Goal: Check status: Check status

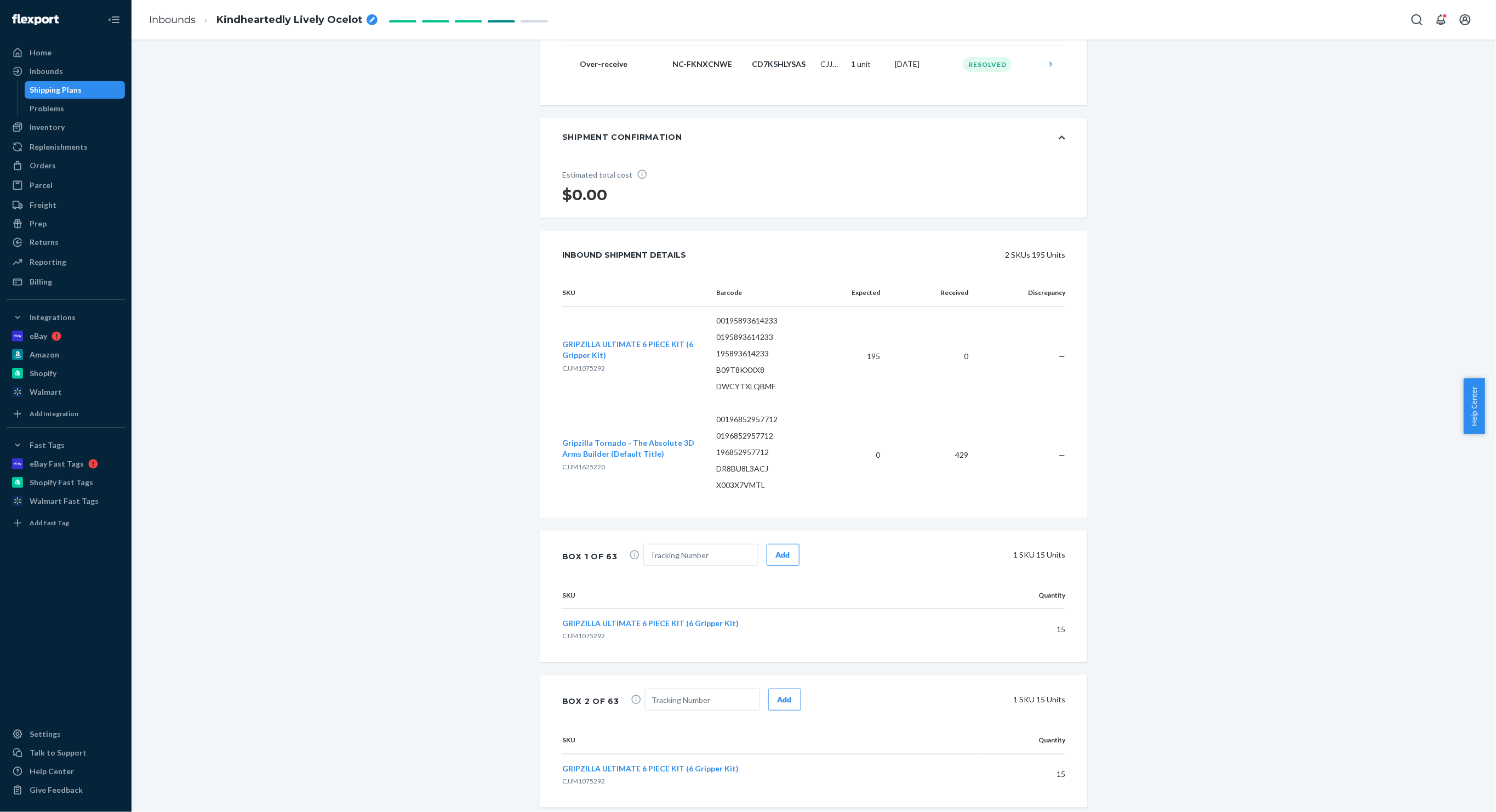
scroll to position [2119, 0]
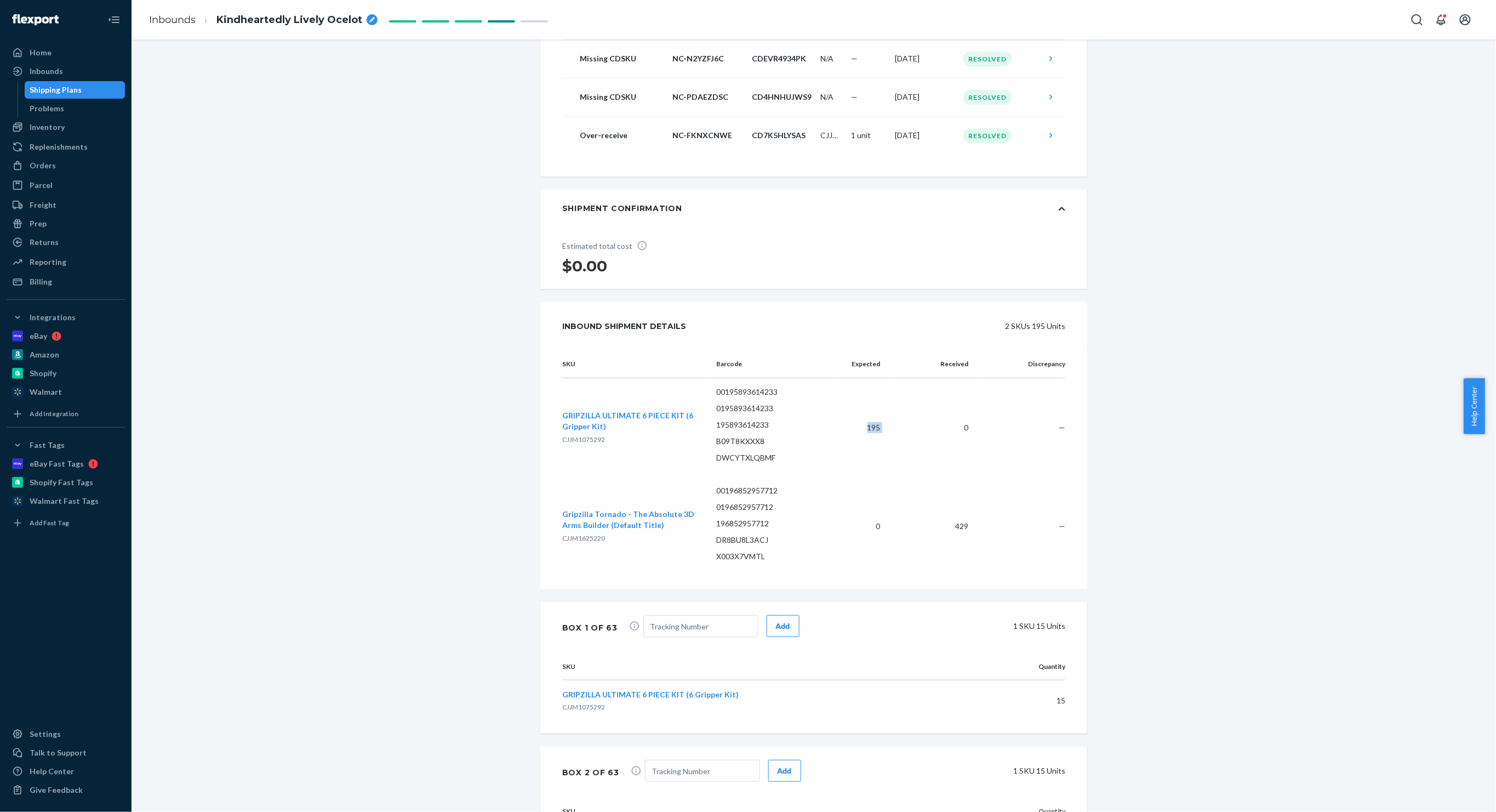
drag, startPoint x: 896, startPoint y: 437, endPoint x: 855, endPoint y: 450, distance: 43.0
click at [855, 450] on tr "GRIPZILLA ULTIMATE 6 PIECE KIT (6 Gripper Kit) CJJM1075292 00195893614233 01958…" at bounding box center [813, 427] width 503 height 99
copy td "195"
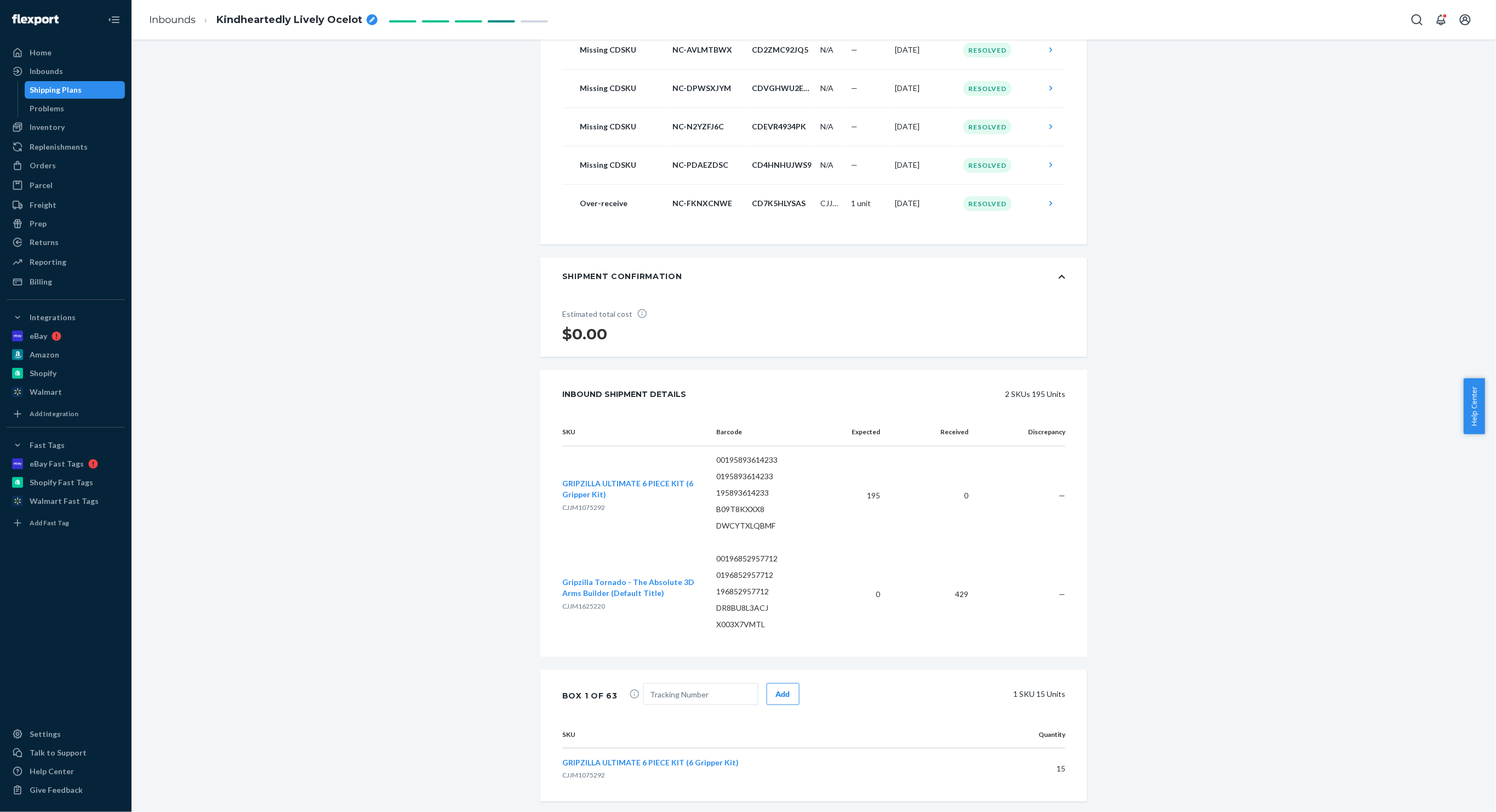
scroll to position [2046, 0]
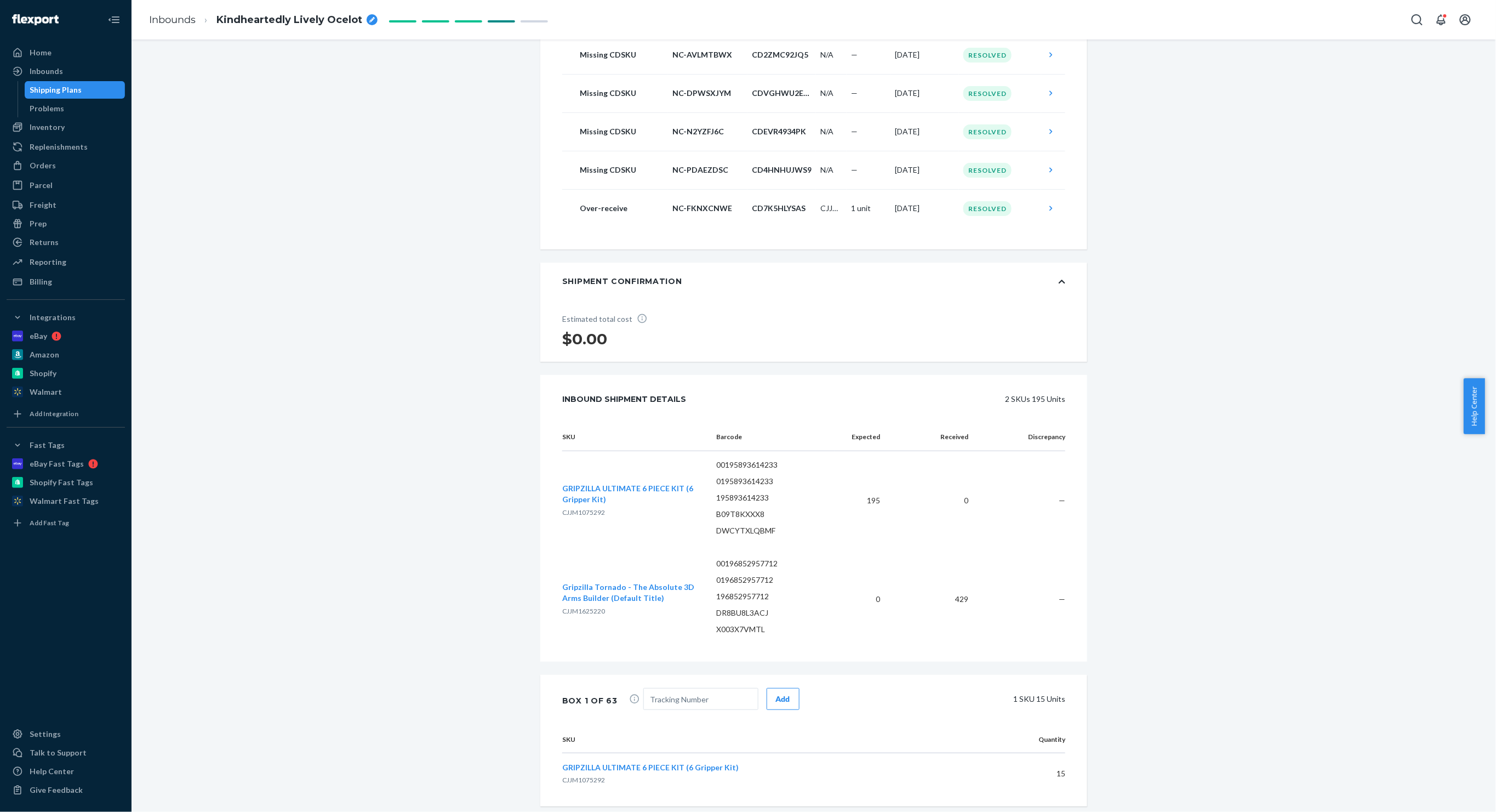
drag, startPoint x: 339, startPoint y: 368, endPoint x: 356, endPoint y: 365, distance: 17.3
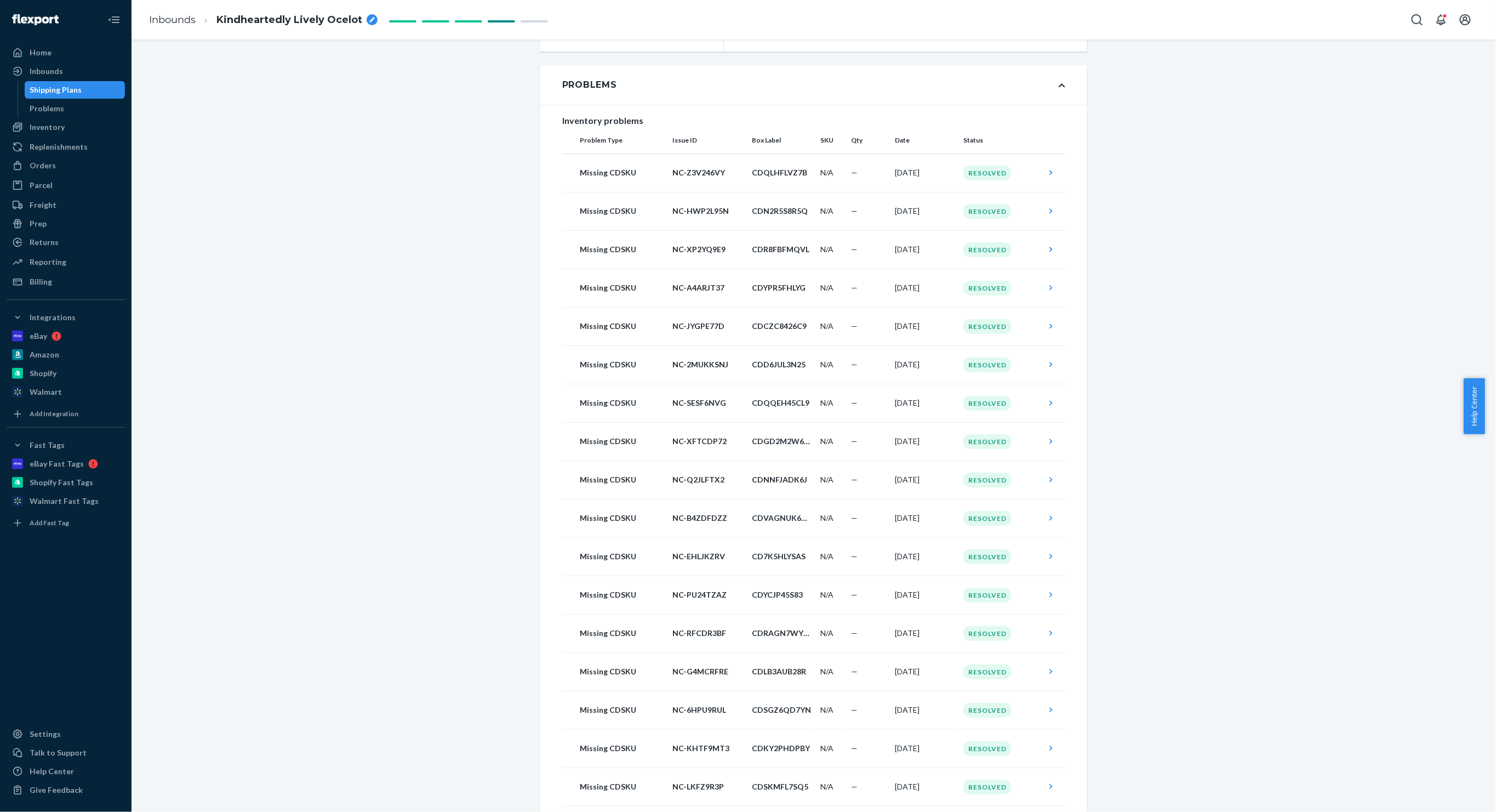
scroll to position [0, 0]
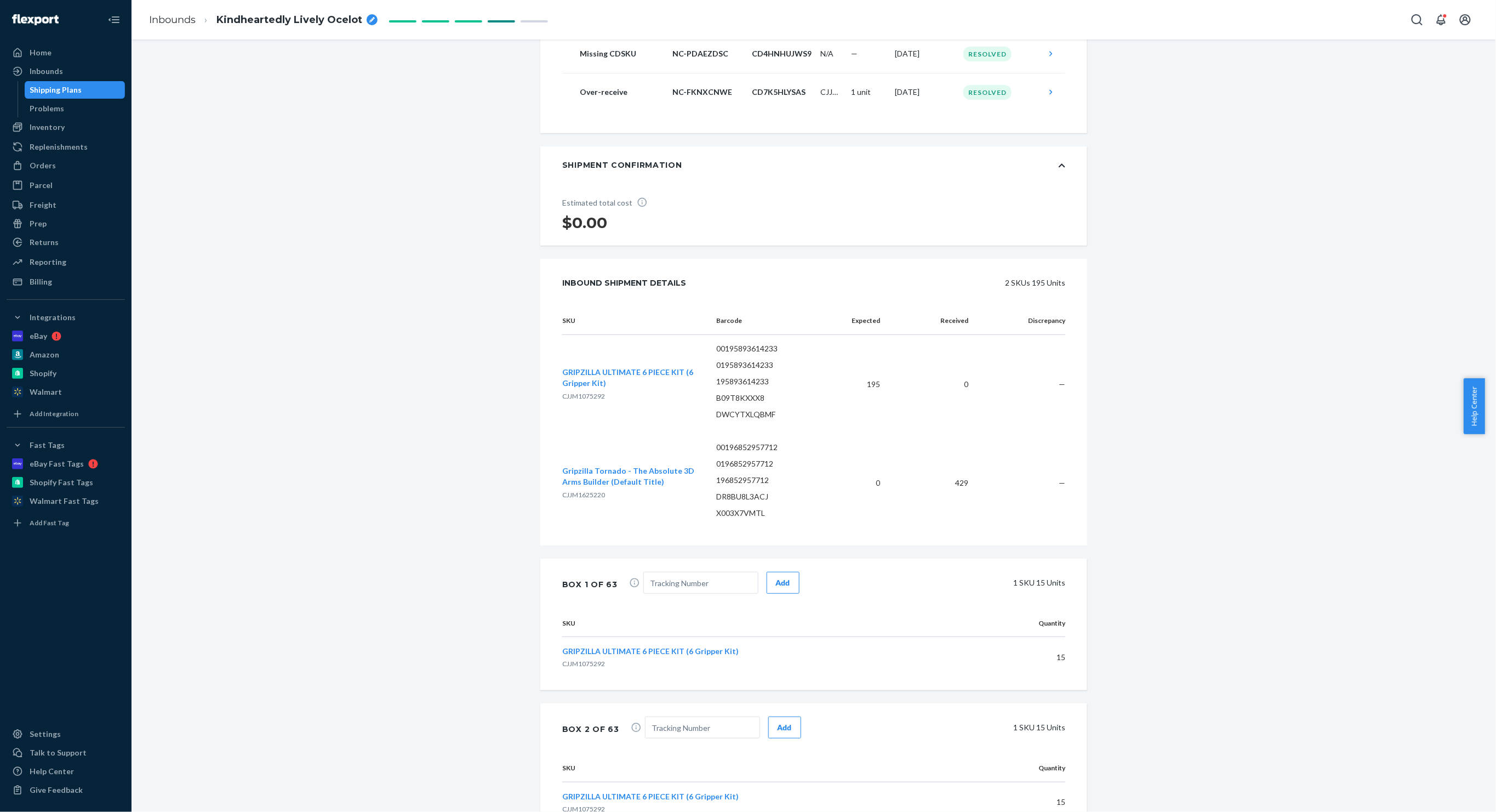
scroll to position [2192, 0]
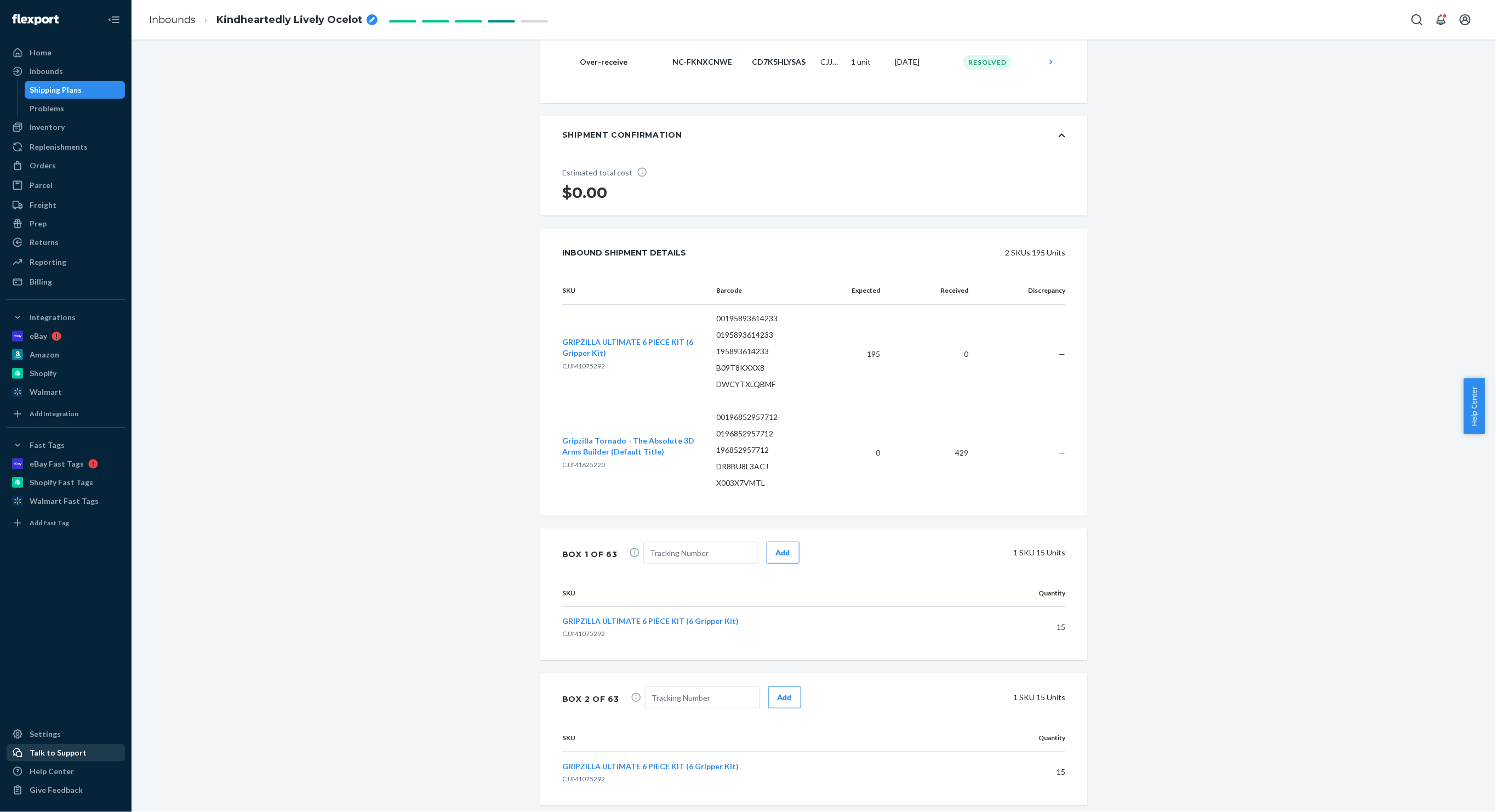
click at [86, 750] on div "Talk to Support" at bounding box center [65, 752] width 116 height 15
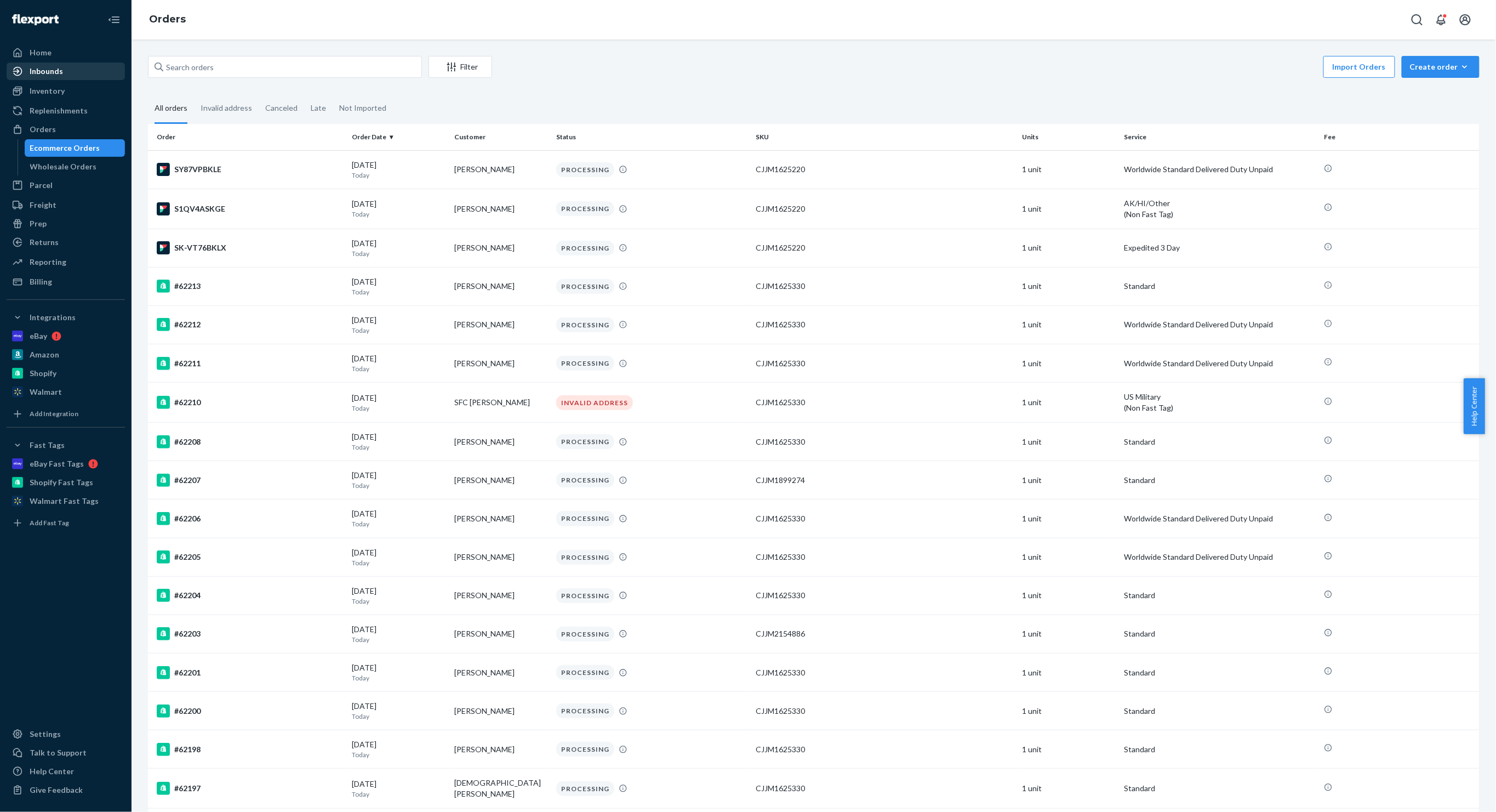
click at [90, 69] on div "Inbounds" at bounding box center [65, 71] width 116 height 15
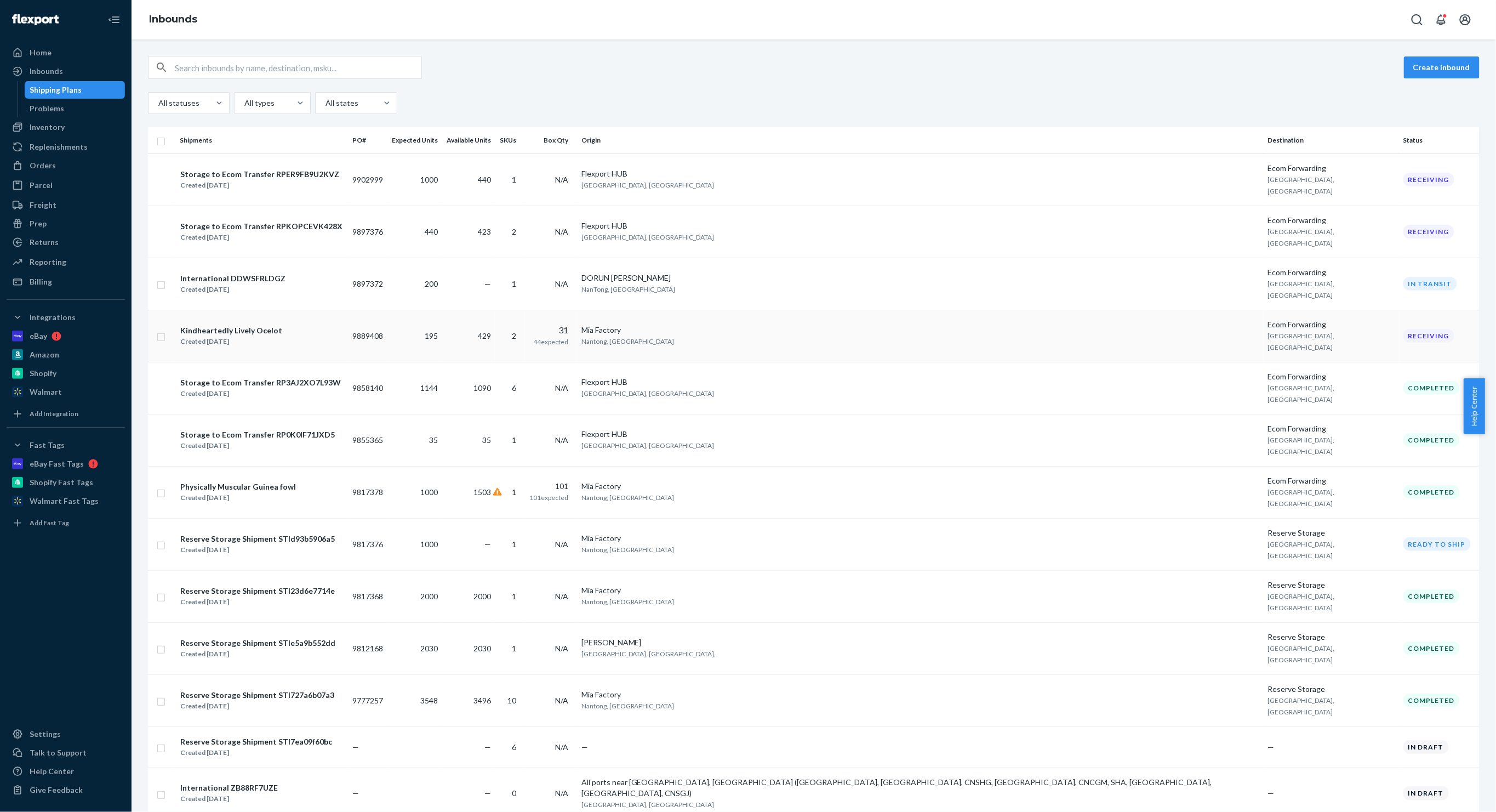
click at [442, 310] on td "195" at bounding box center [414, 336] width 55 height 52
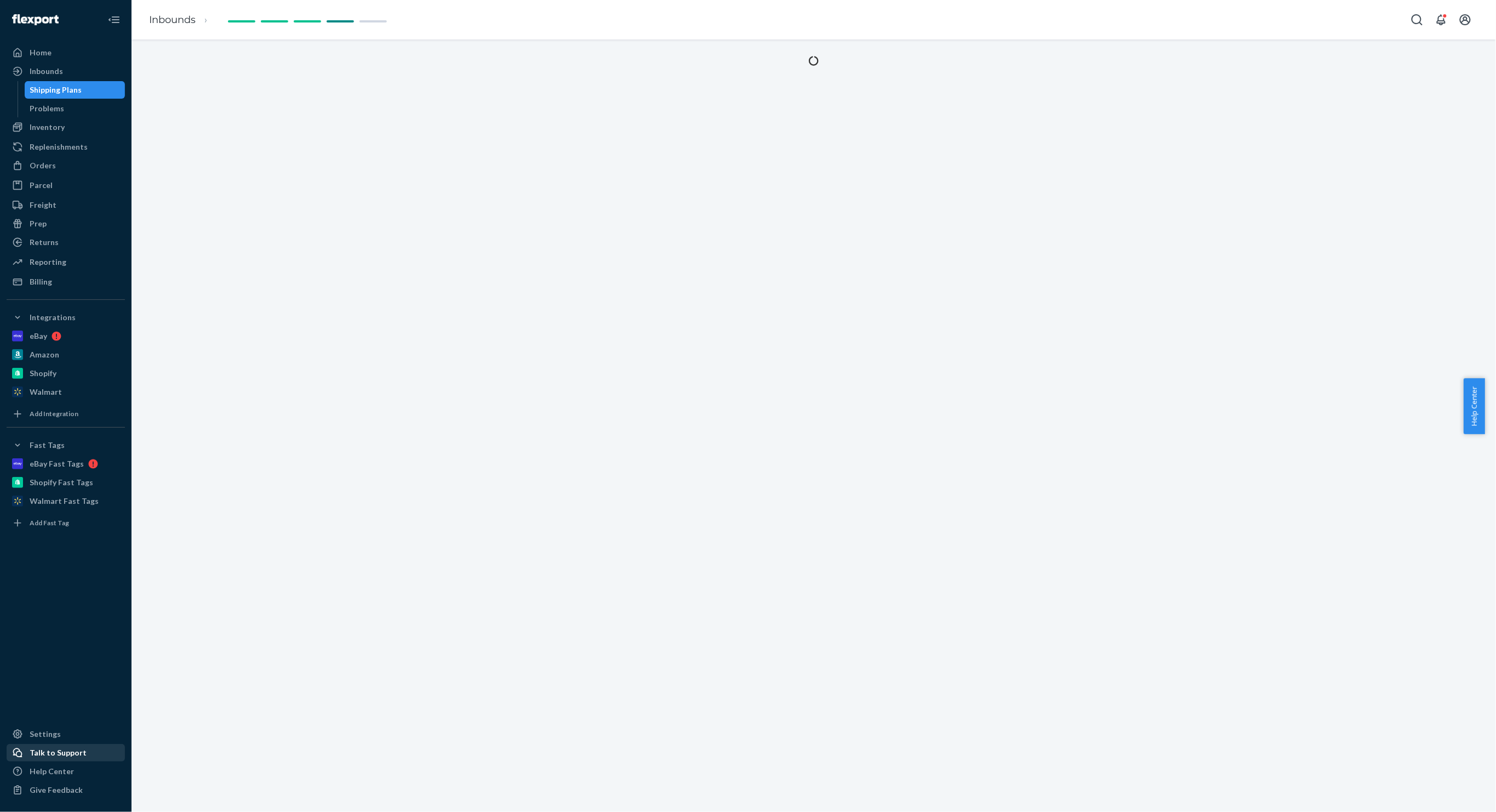
click at [60, 749] on div "Talk to Support" at bounding box center [58, 753] width 57 height 11
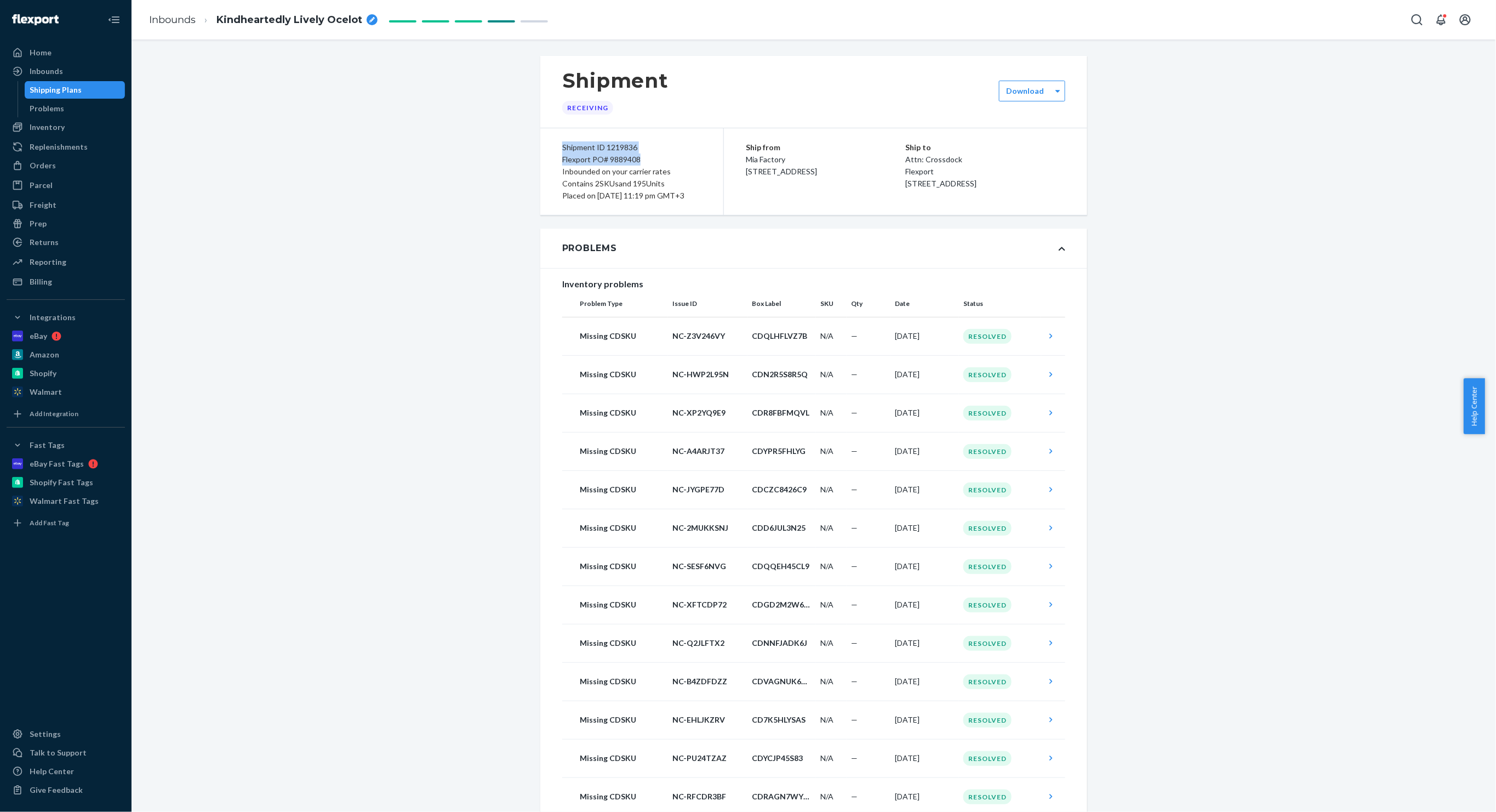
drag, startPoint x: 554, startPoint y: 143, endPoint x: 677, endPoint y: 159, distance: 124.0
click at [677, 159] on div "Shipment ID 1219836 Flexport PO# 9889408 Inbounded on your carrier rates Contai…" at bounding box center [632, 171] width 183 height 87
copy div "Shipment ID 1219836 Flexport PO# 9889408"
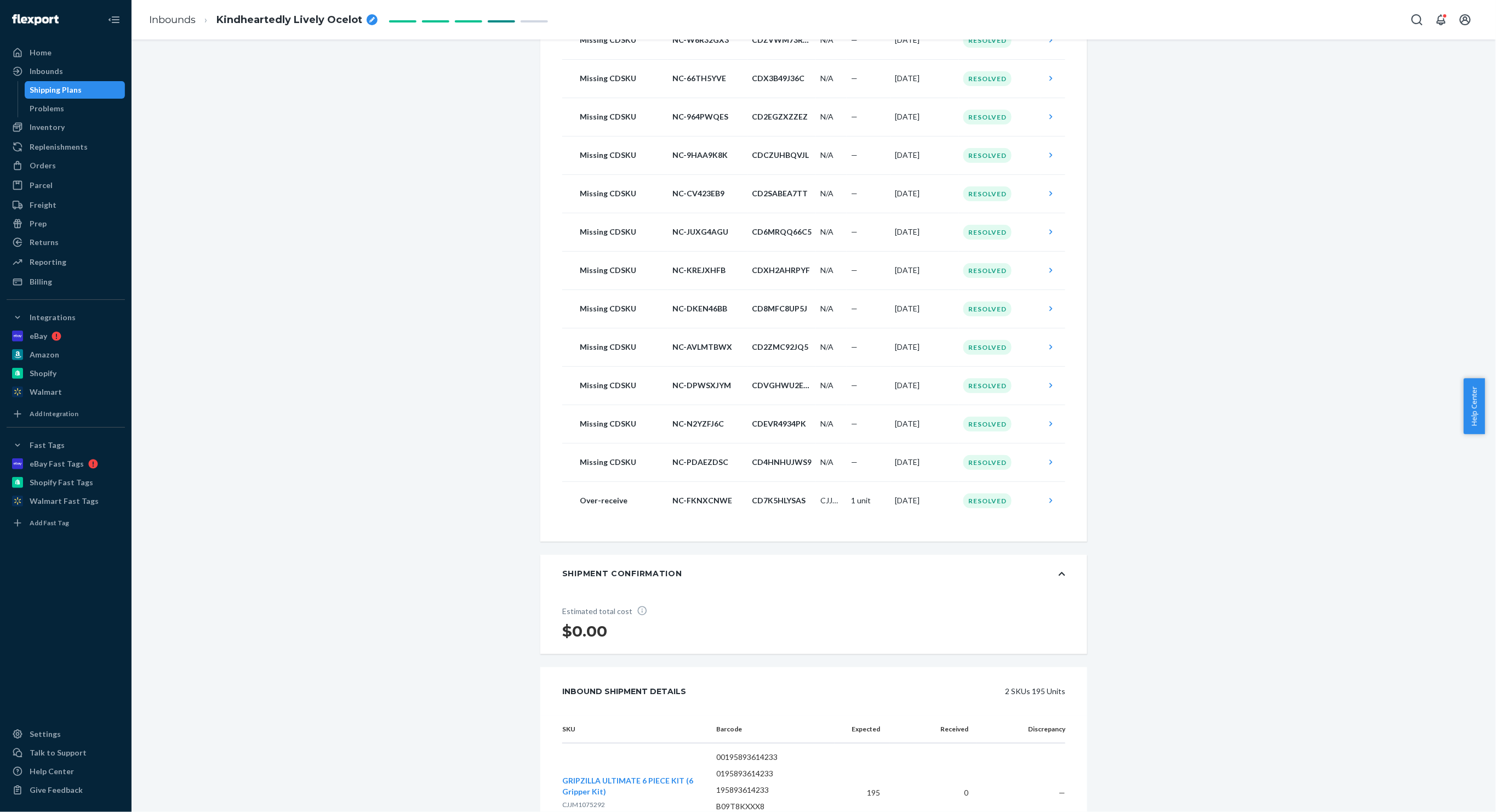
scroll to position [2266, 0]
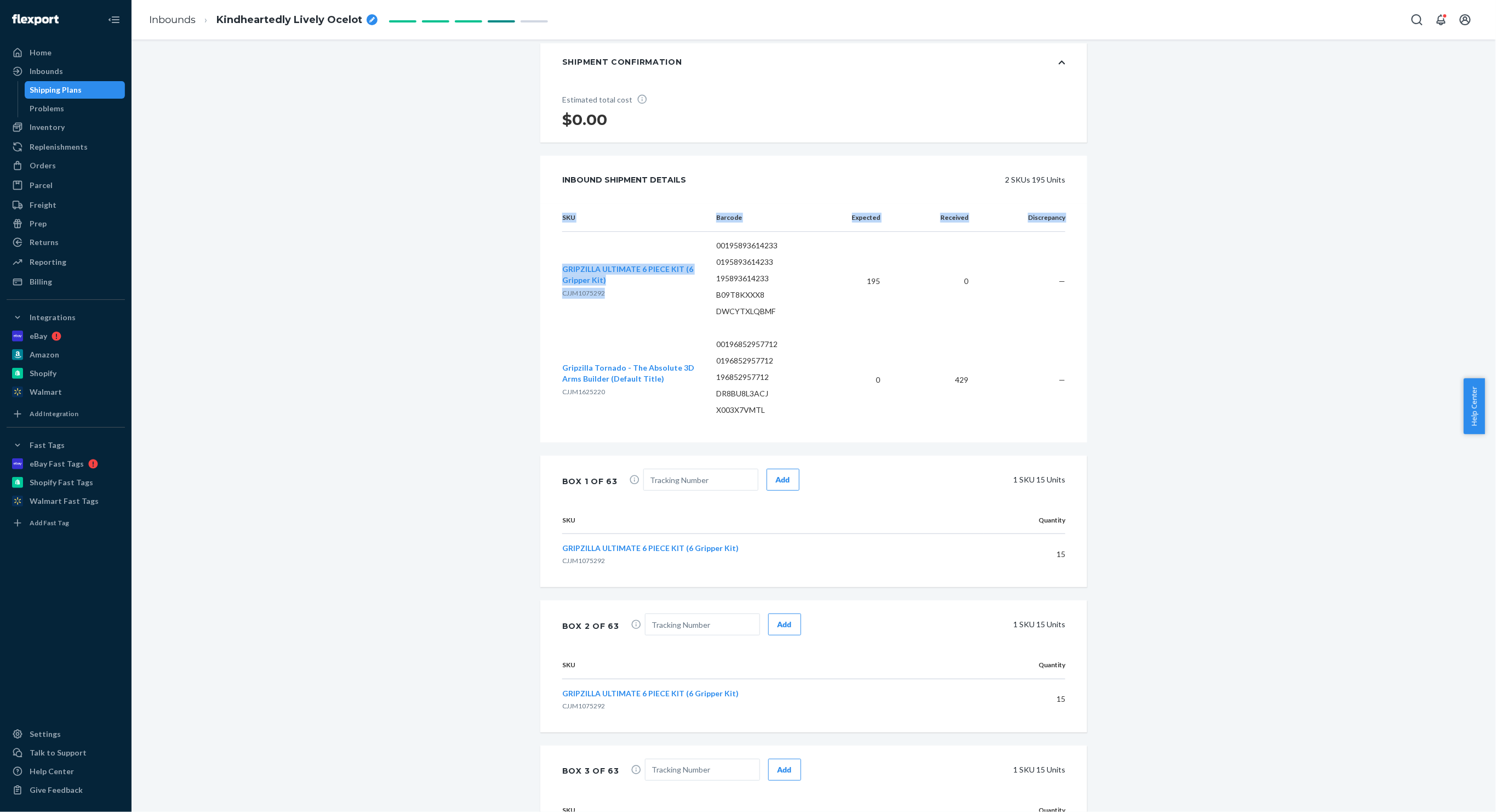
drag, startPoint x: 551, startPoint y: 276, endPoint x: 635, endPoint y: 304, distance: 88.5
click at [635, 304] on div "SKU Barcode Expected Received Discrepancy GRIPZILLA ULTIMATE 6 PIECE KIT (6 Gri…" at bounding box center [814, 323] width 547 height 239
click at [588, 322] on td "GRIPZILLA ULTIMATE 6 PIECE KIT (6 Gripper Kit) CJJM1075292" at bounding box center [635, 281] width 146 height 99
drag, startPoint x: 600, startPoint y: 314, endPoint x: 557, endPoint y: 283, distance: 53.0
click at [562, 283] on td "GRIPZILLA ULTIMATE 6 PIECE KIT (6 Gripper Kit) CJJM1075292" at bounding box center [635, 281] width 146 height 99
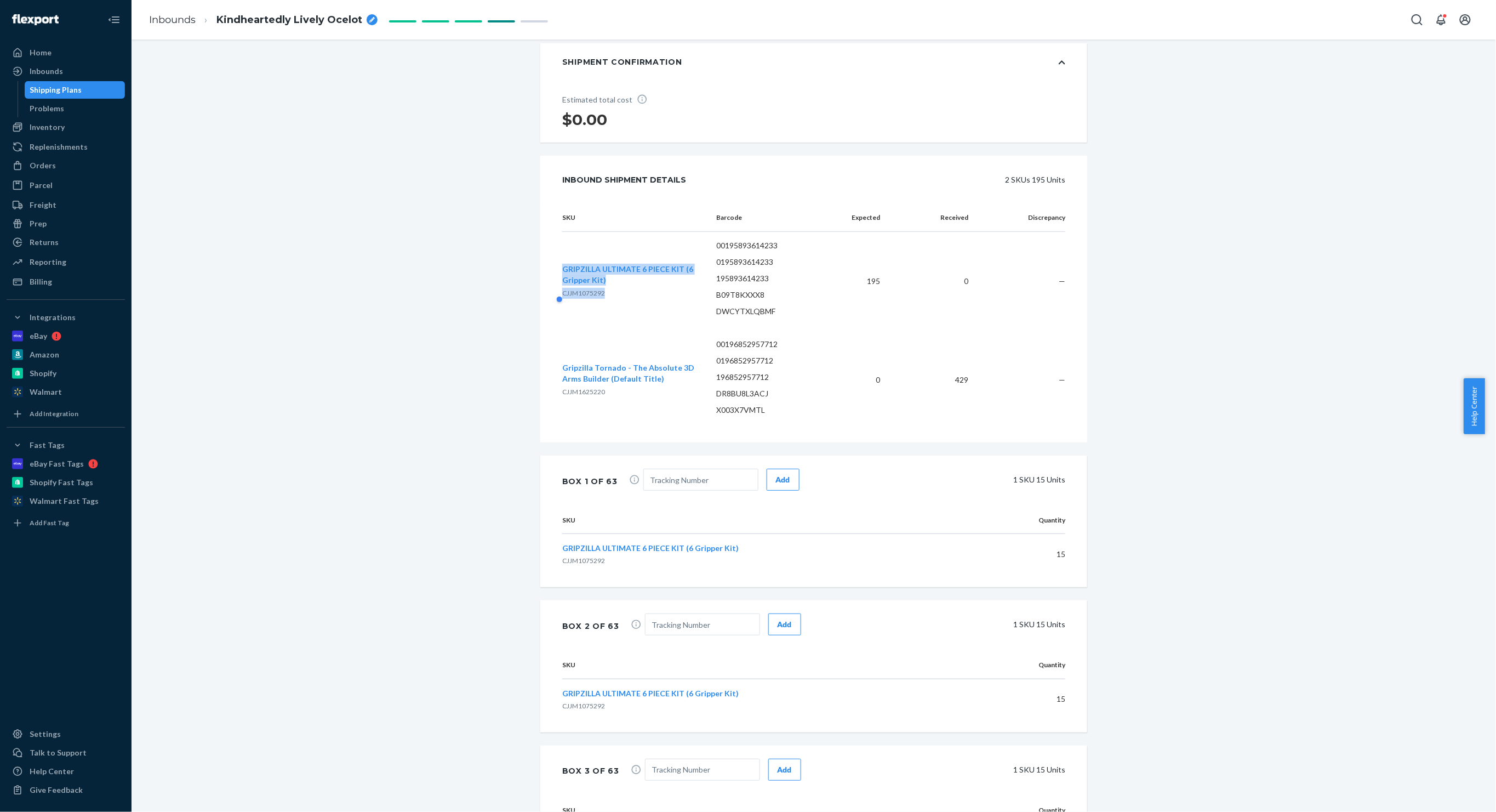
copy div "GRIPZILLA ULTIMATE 6 PIECE KIT (6 Gripper Kit) CJJM1075292"
drag, startPoint x: 642, startPoint y: 404, endPoint x: 671, endPoint y: 422, distance: 34.1
click at [671, 422] on td "Gripzilla Tornado - The Absolute 3D Arms Builder (Default Title) CJJM1625220" at bounding box center [635, 379] width 146 height 98
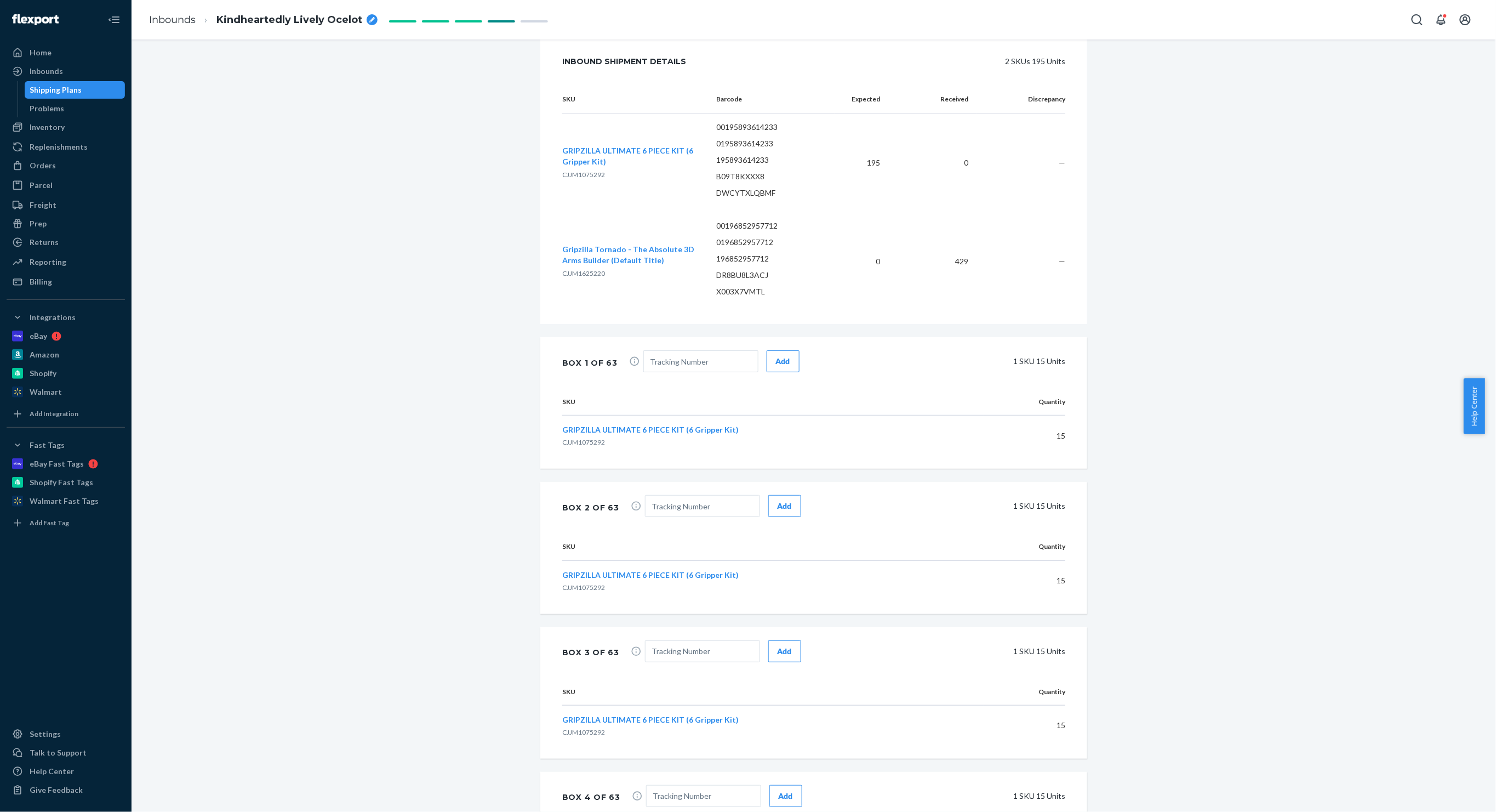
scroll to position [2412, 0]
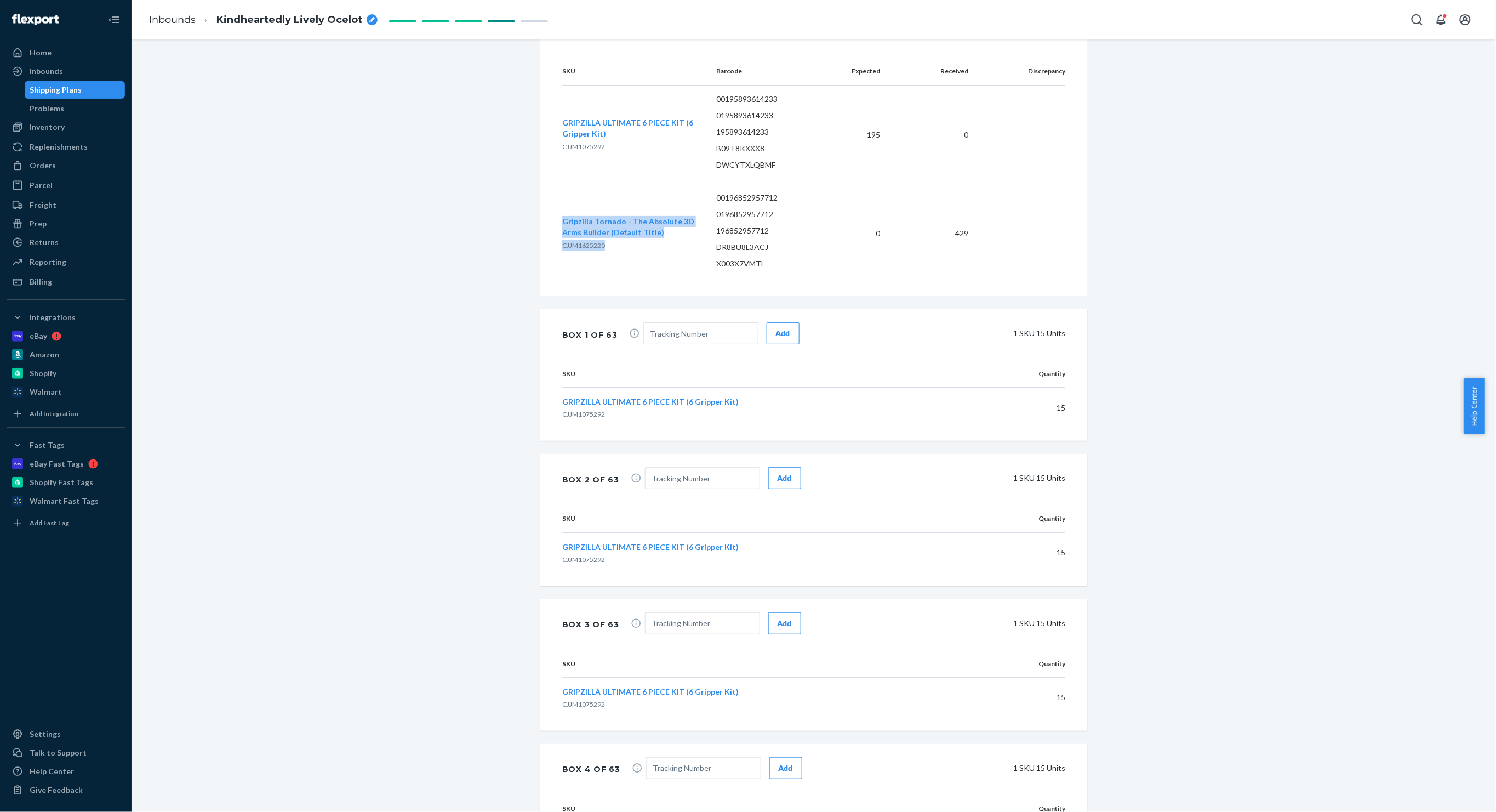
drag, startPoint x: 617, startPoint y: 264, endPoint x: 559, endPoint y: 229, distance: 67.7
click at [562, 230] on td "Gripzilla Tornado - The Absolute 3D Arms Builder (Default Title) CJJM1625220" at bounding box center [635, 233] width 146 height 98
copy div "Gripzilla Tornado - The Absolute 3D Arms Builder (Default Title) CJJM1625220"
click at [749, 170] on p "DWCYTXLQBMF" at bounding box center [771, 165] width 109 height 11
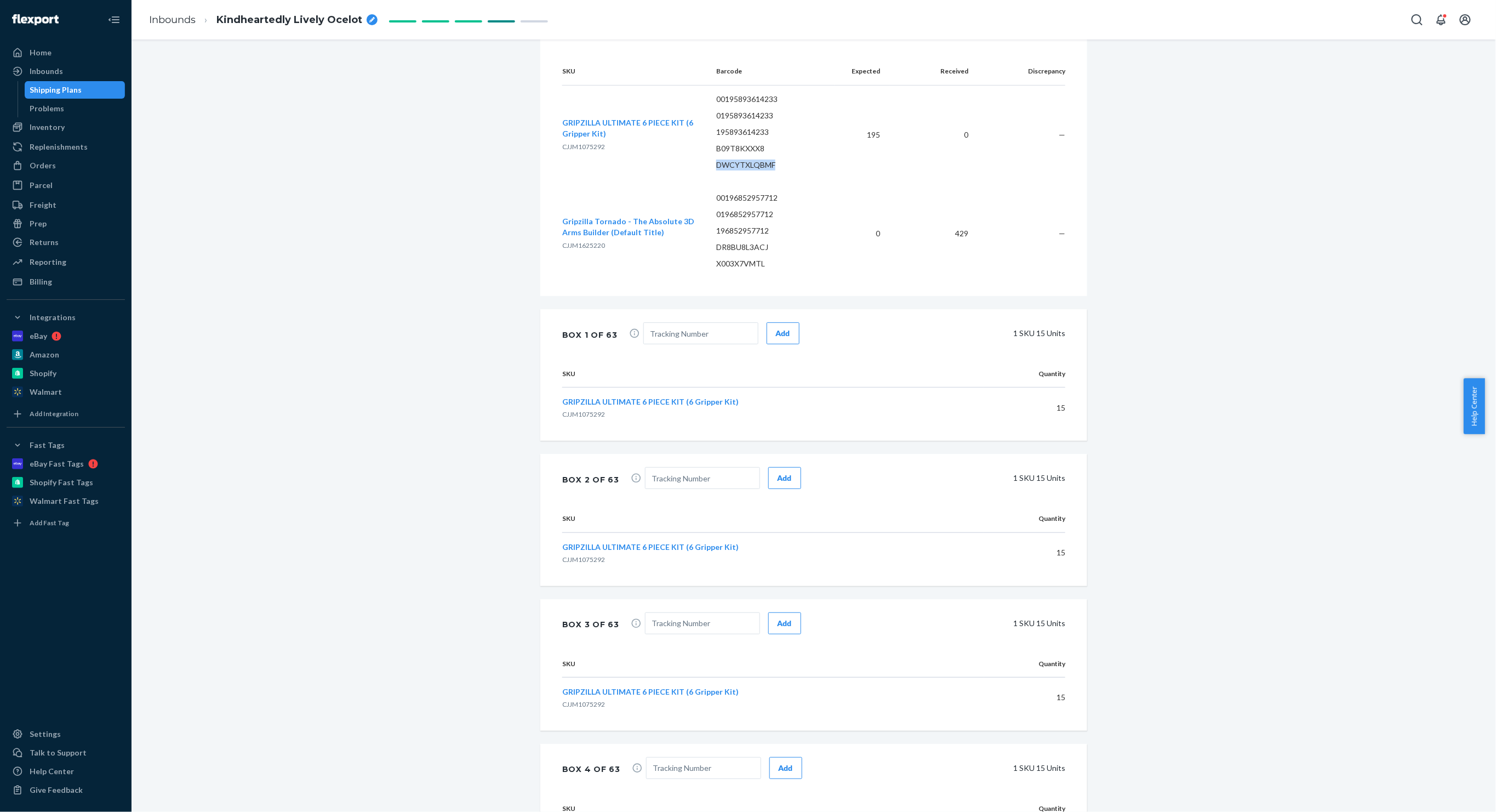
copy p "DWCYTXLQBMF"
click at [733, 266] on td "00196852957712 0196852957712 196852957712 DR8BU8L3ACJ X003X7VMTL" at bounding box center [771, 233] width 127 height 98
click at [742, 253] on p "DR8BU8L3ACJ" at bounding box center [771, 247] width 109 height 11
copy p "DR8BU8L3ACJ"
